Goal: Task Accomplishment & Management: Manage account settings

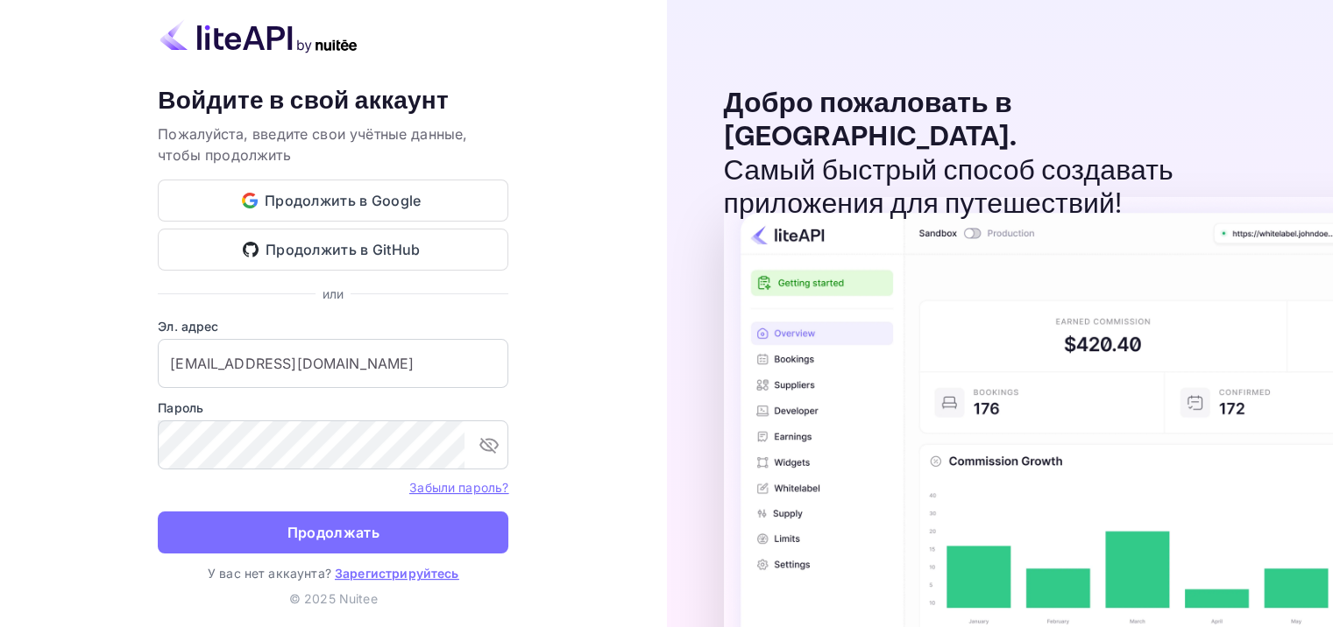
click at [357, 537] on ya-tr-span "Продолжать" at bounding box center [333, 533] width 92 height 24
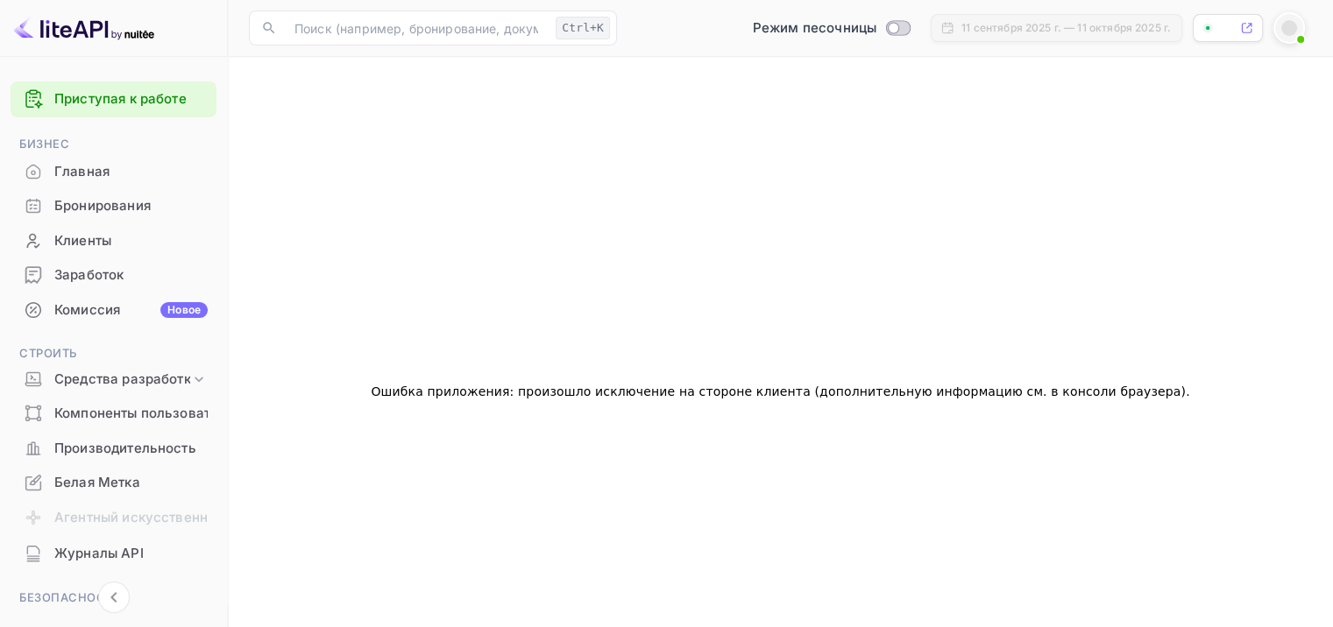
click at [86, 179] on ya-tr-span "Главная" at bounding box center [81, 172] width 55 height 20
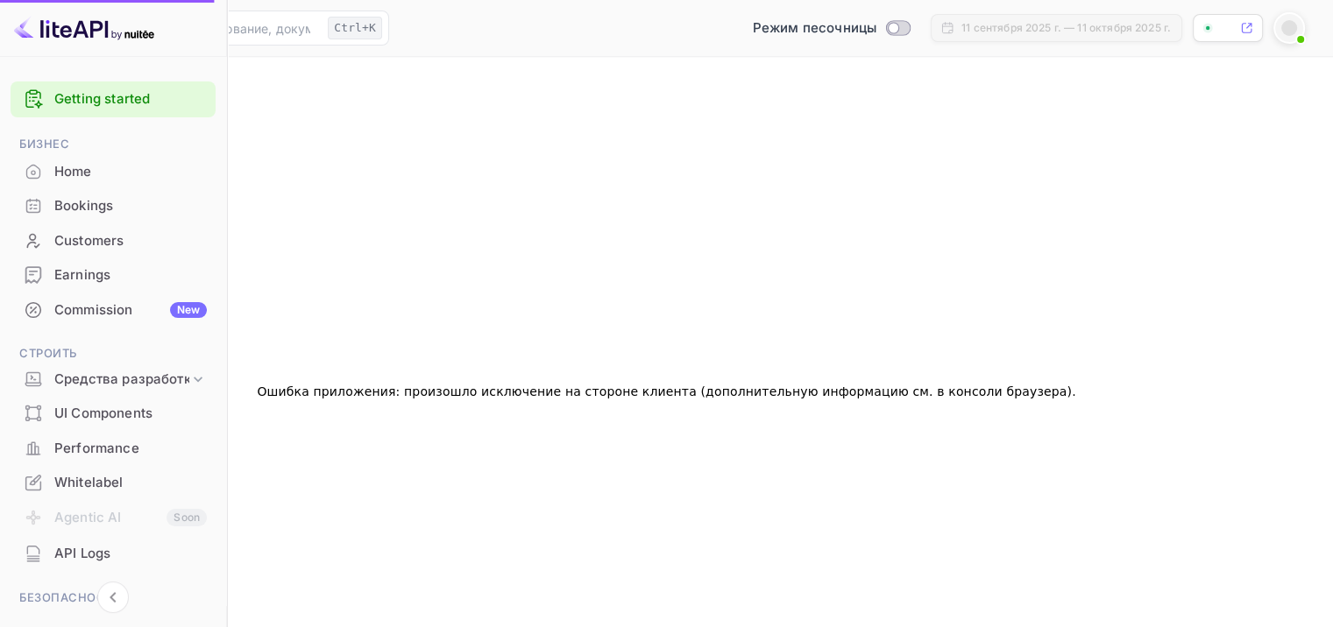
click at [90, 207] on div "Bookings" at bounding box center [130, 206] width 152 height 20
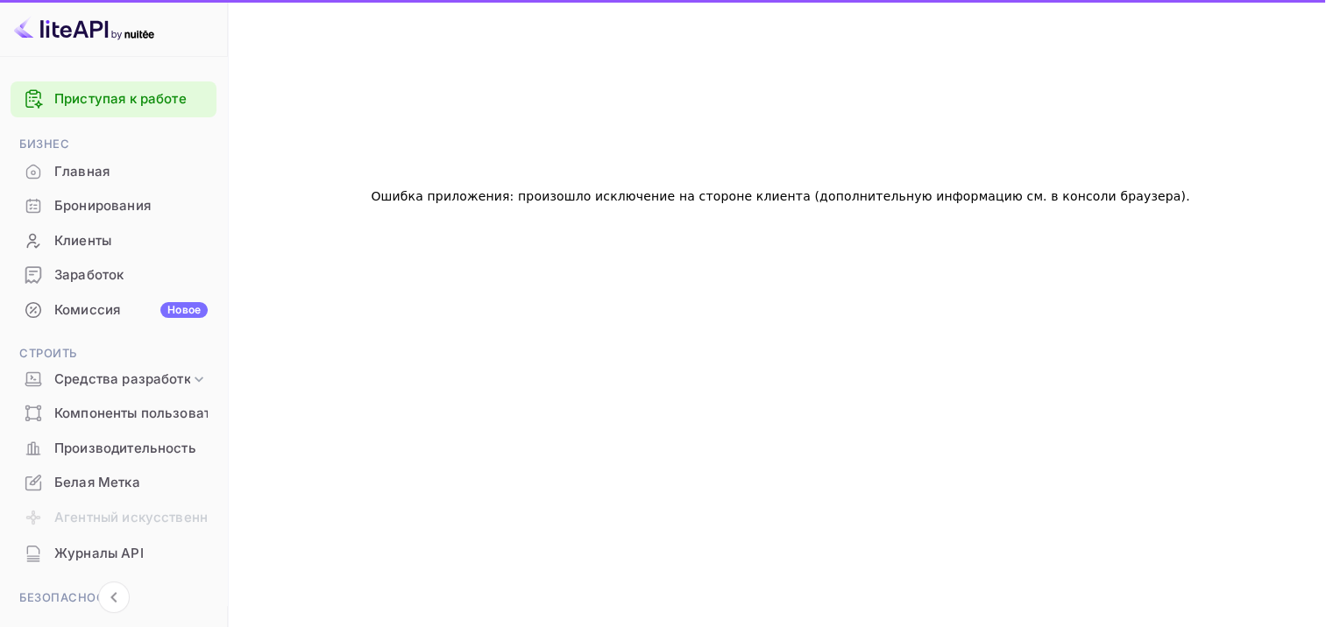
scroll to position [98, 0]
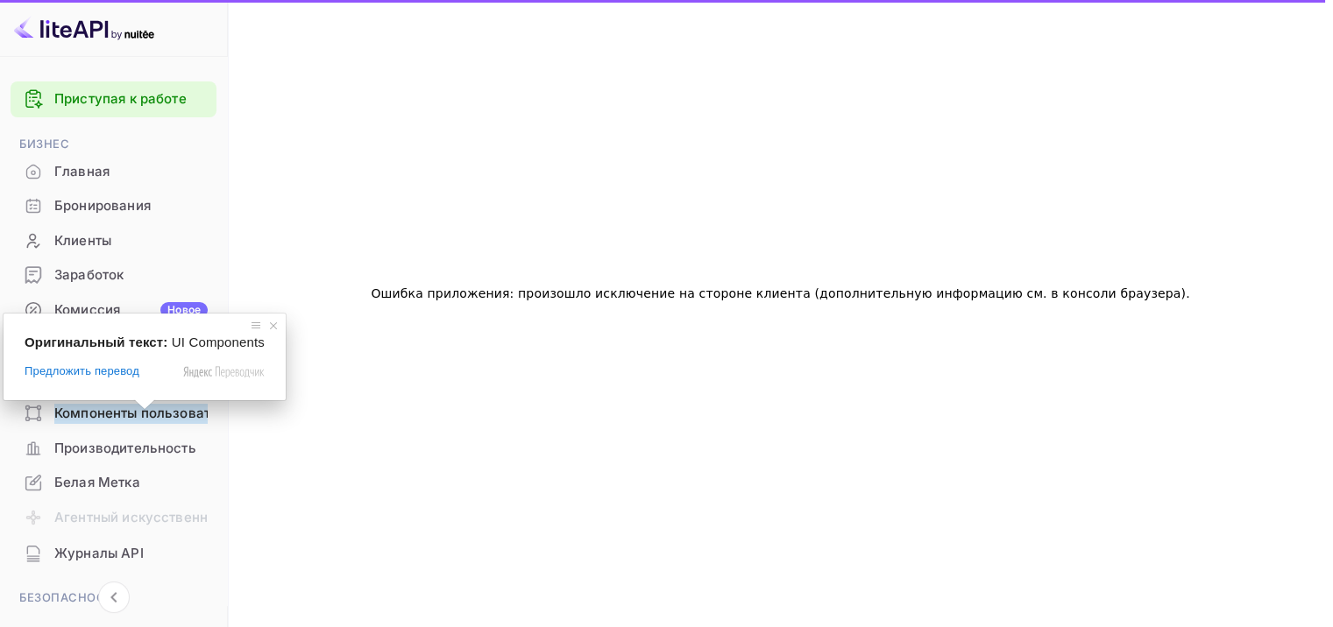
click at [142, 415] on ya-tr-span "Компоненты пользовательского интерфейса" at bounding box center [204, 414] width 301 height 20
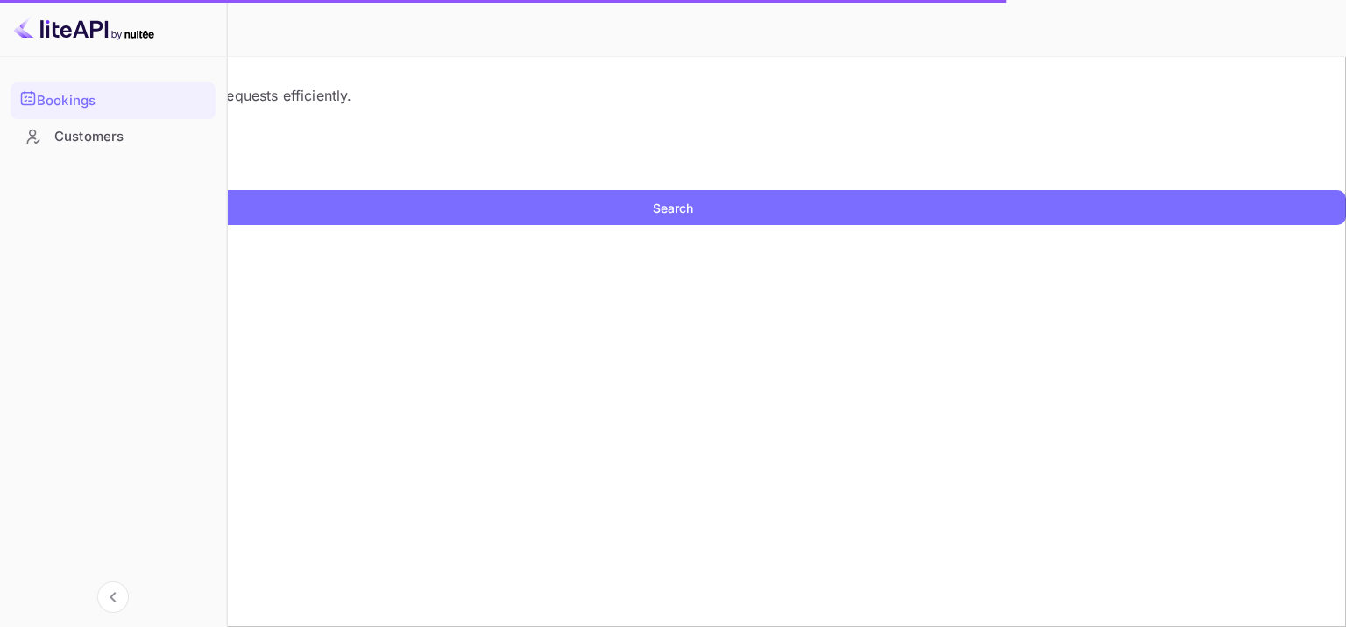
click at [226, 190] on input "text" at bounding box center [113, 177] width 226 height 26
click at [68, 138] on div "Customers" at bounding box center [130, 137] width 152 height 20
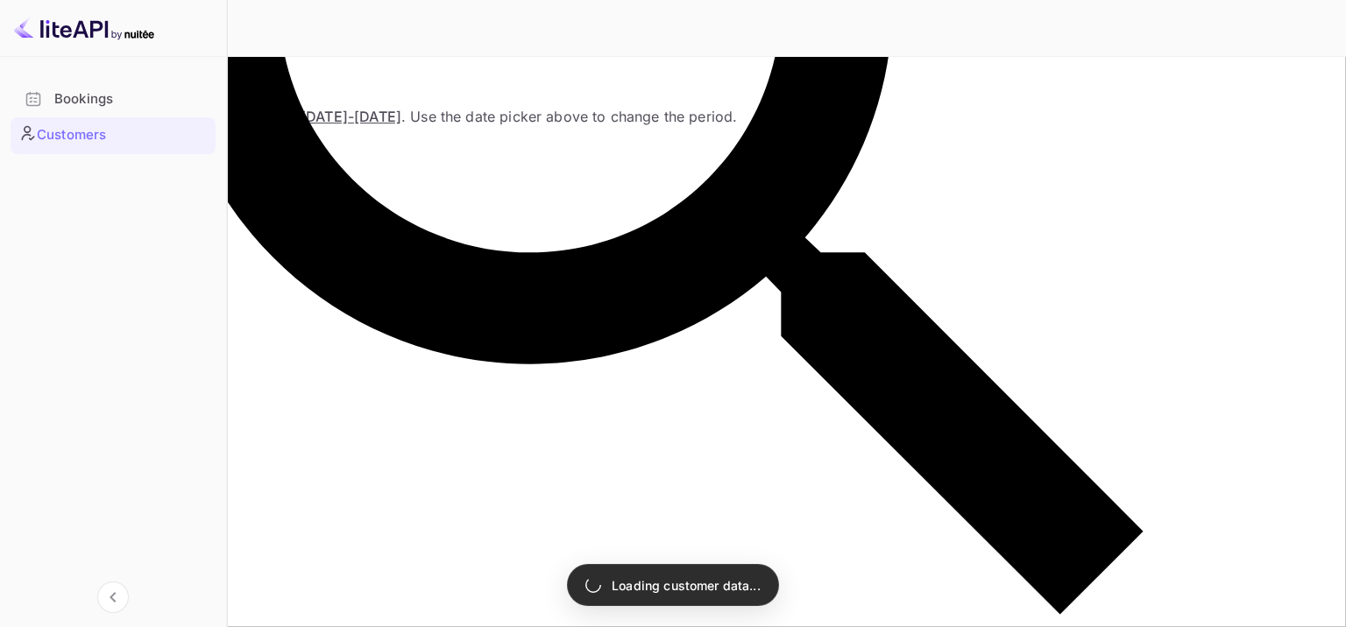
click at [84, 107] on div "Bookings" at bounding box center [130, 99] width 152 height 20
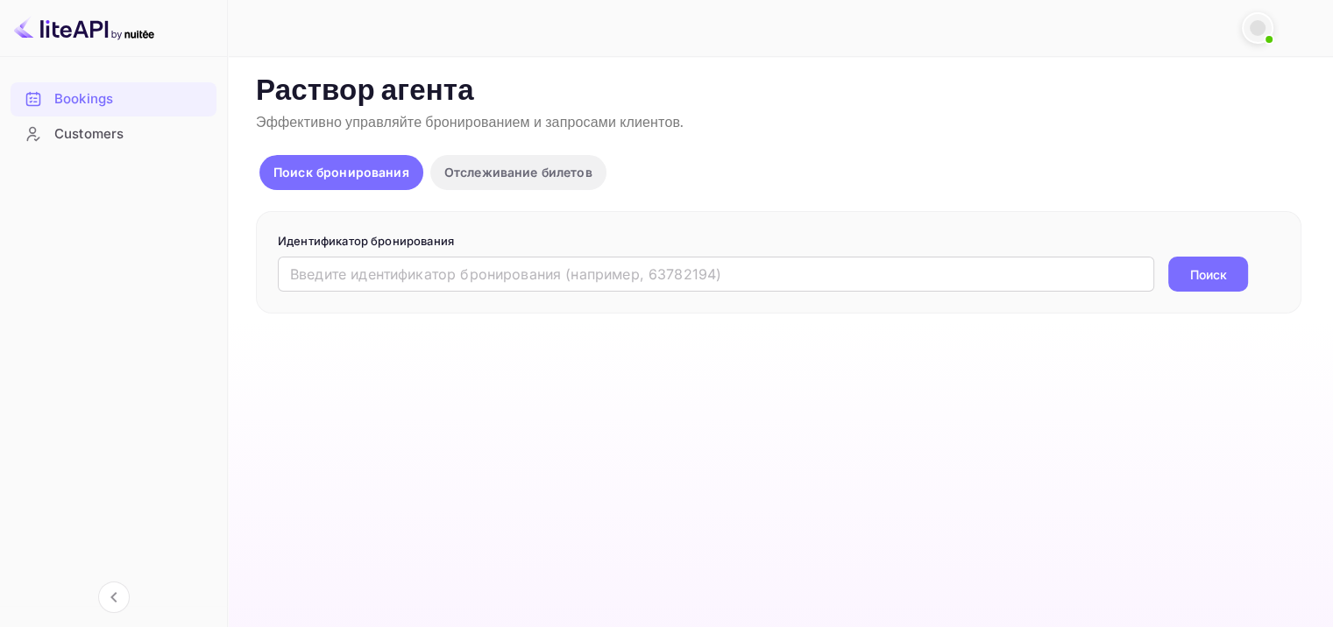
click at [459, 176] on ya-tr-span "Отслеживание билетов" at bounding box center [518, 172] width 148 height 15
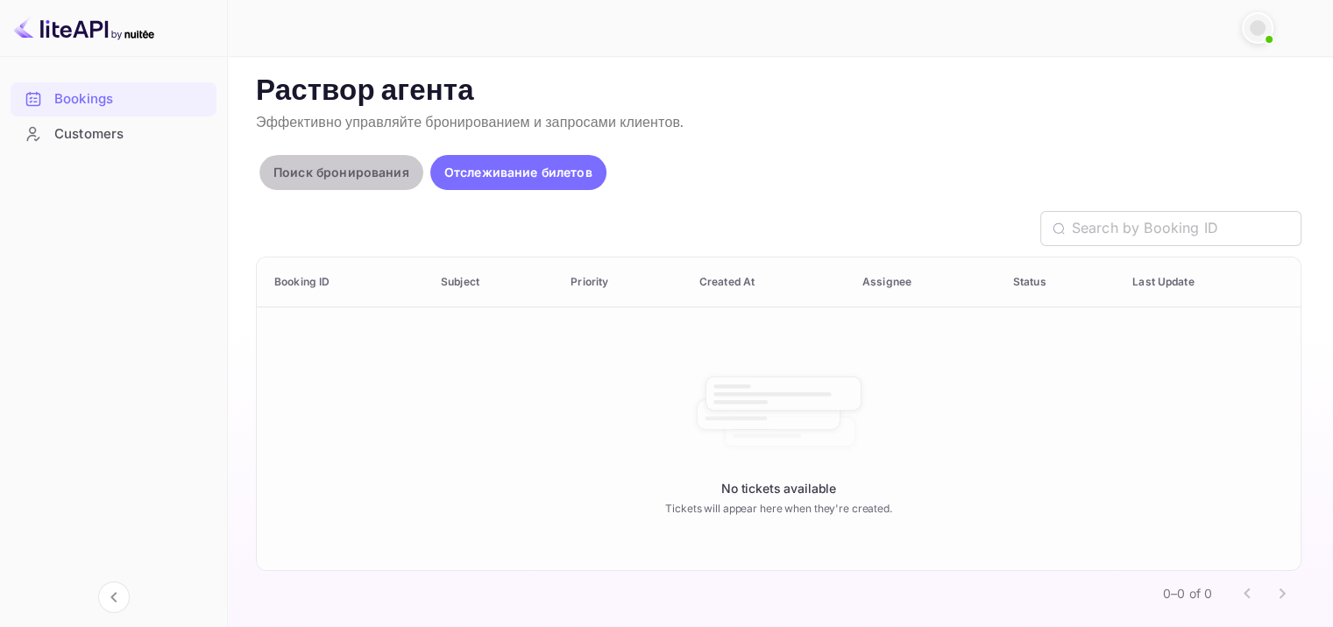
click at [361, 173] on ya-tr-span "Поиск бронирования" at bounding box center [341, 172] width 136 height 15
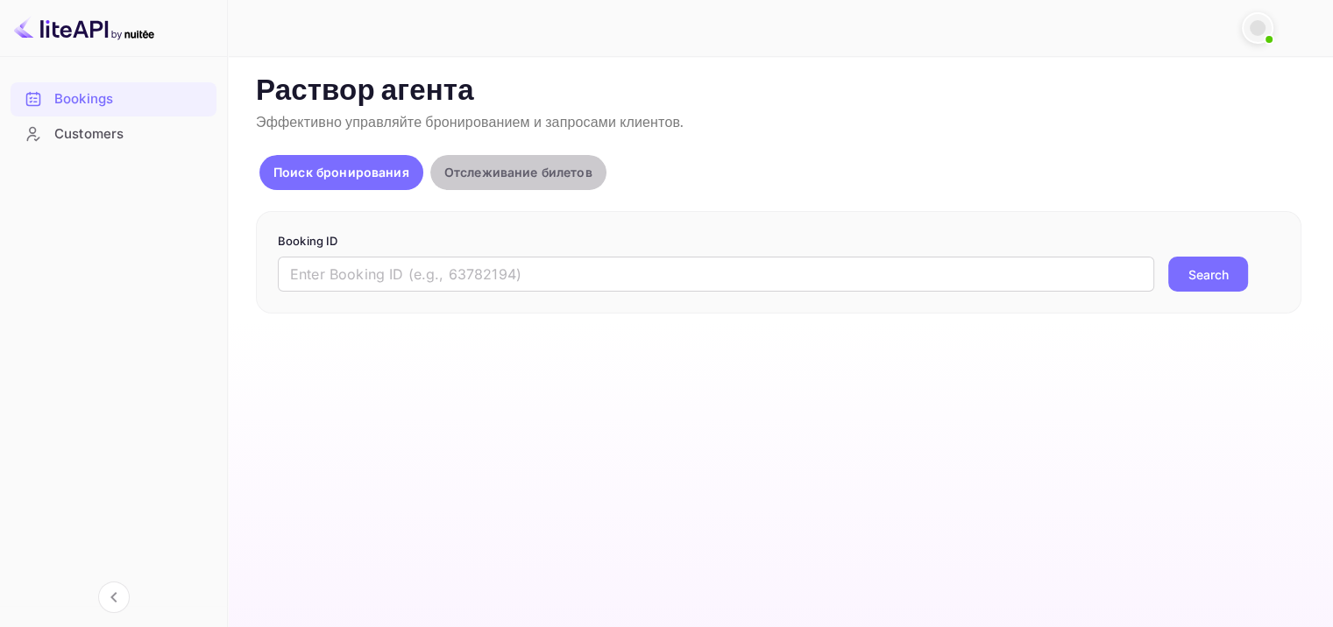
click at [523, 173] on ya-tr-span "Отслеживание билетов" at bounding box center [518, 172] width 148 height 15
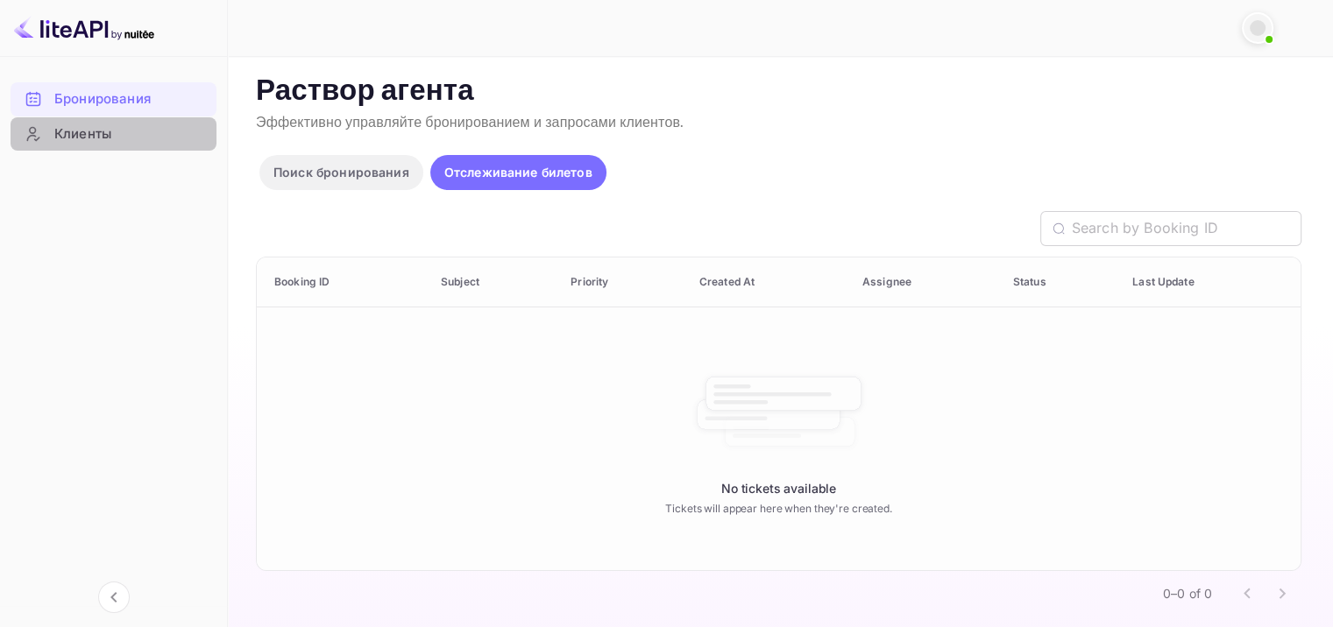
click at [86, 140] on ya-tr-span "Клиенты" at bounding box center [82, 134] width 57 height 20
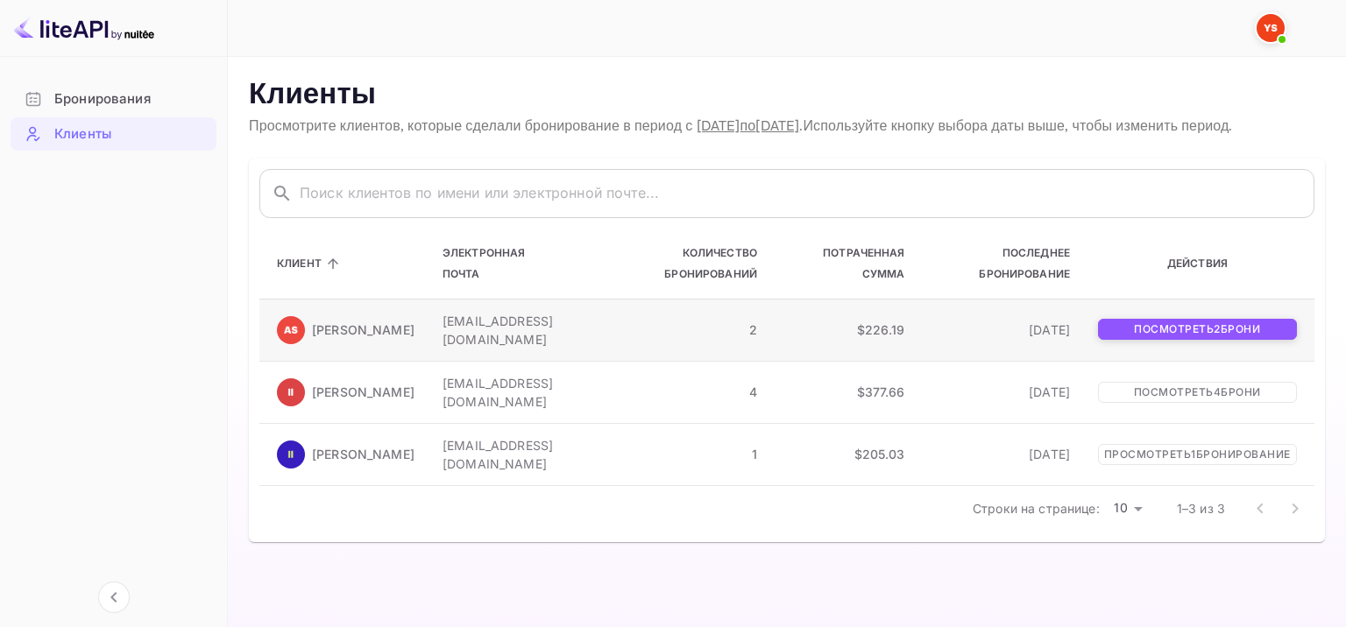
click at [1186, 336] on ya-tr-span "Посмотреть" at bounding box center [1174, 328] width 80 height 13
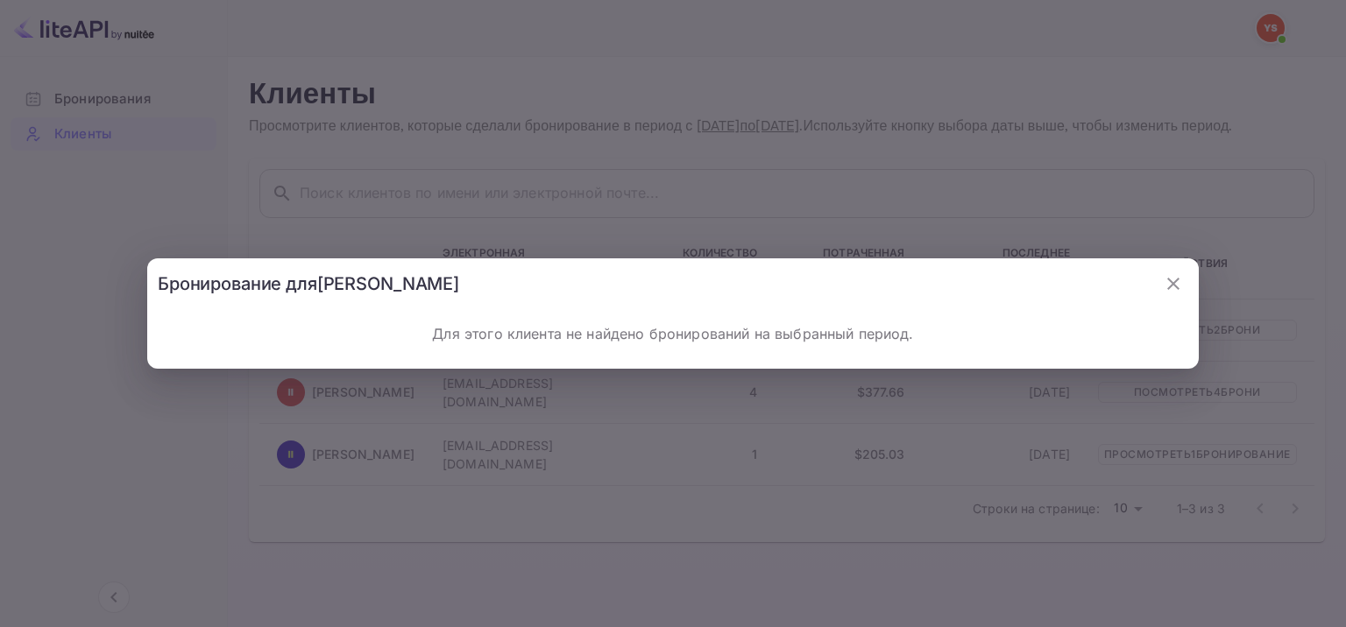
click at [1177, 285] on icon "button" at bounding box center [1173, 283] width 21 height 21
